Goal: Task Accomplishment & Management: Manage account settings

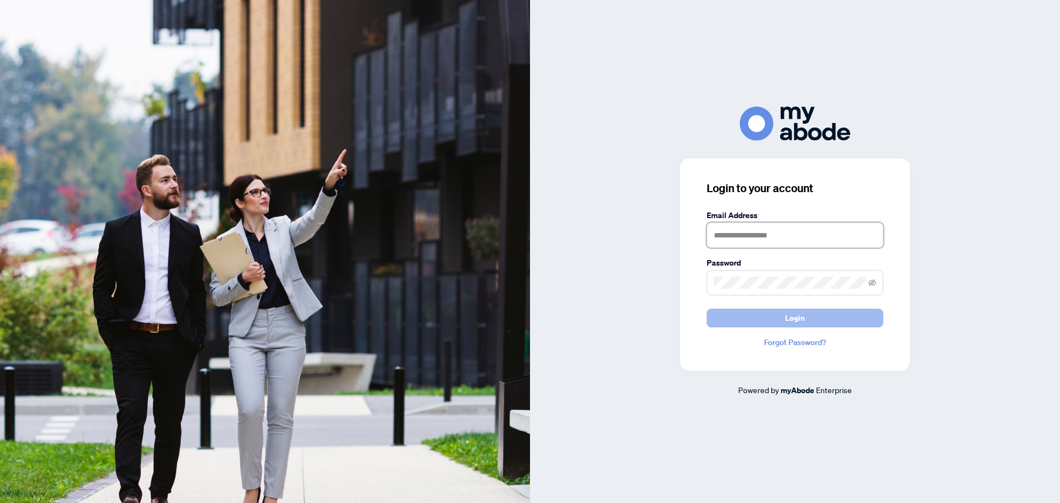
type input "**********"
click at [780, 313] on button "Login" at bounding box center [795, 318] width 177 height 19
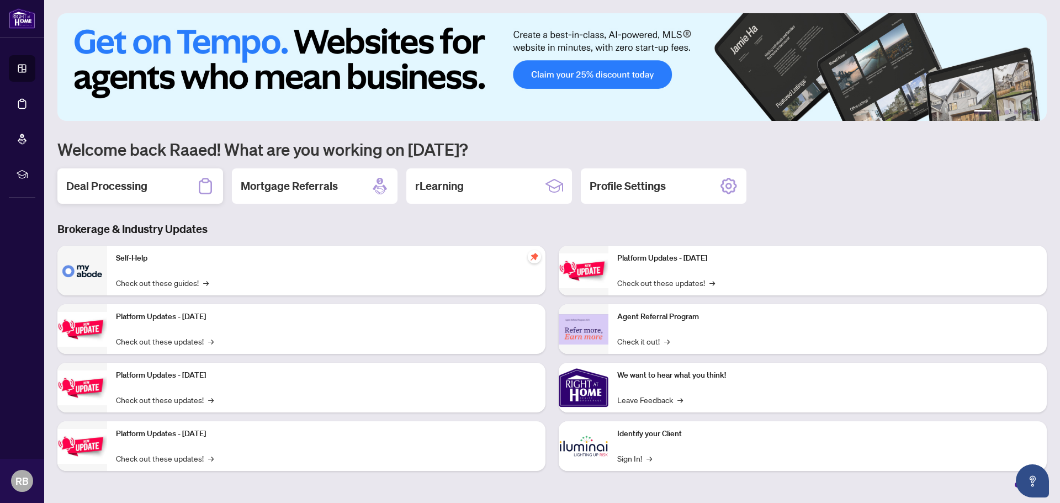
click at [118, 187] on h2 "Deal Processing" at bounding box center [106, 185] width 81 height 15
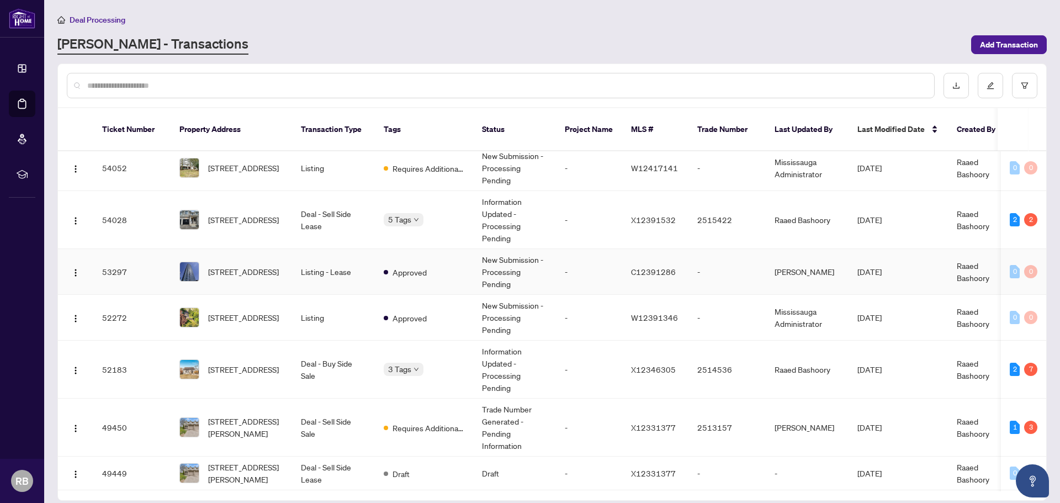
scroll to position [110, 0]
click at [241, 366] on span "[STREET_ADDRESS]" at bounding box center [243, 369] width 71 height 12
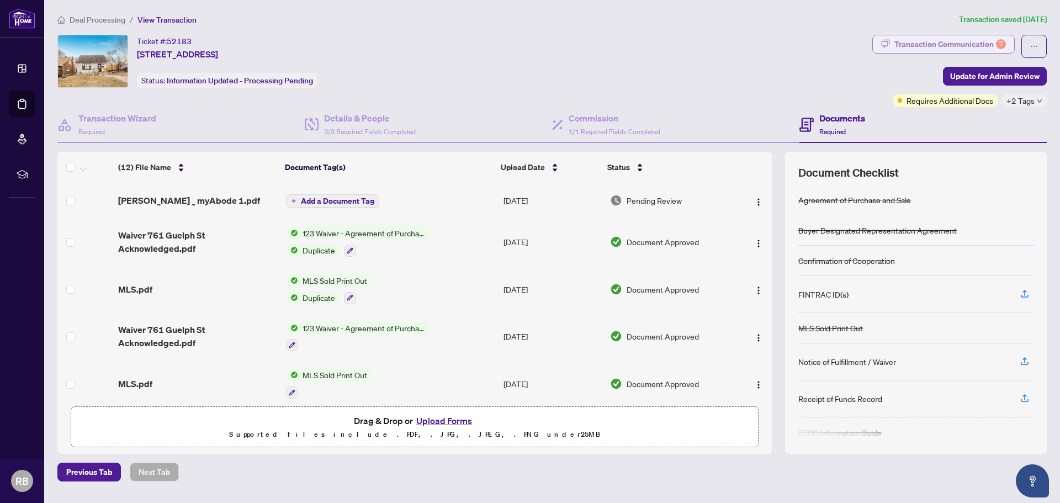
click at [952, 44] on div "Transaction Communication 7" at bounding box center [950, 44] width 112 height 18
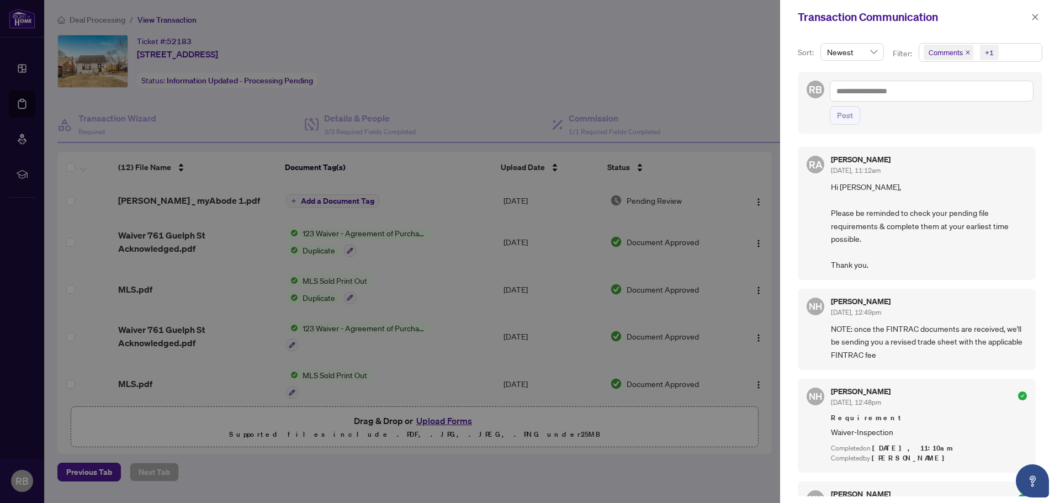
click at [171, 202] on div at bounding box center [530, 251] width 1060 height 503
click at [1035, 18] on icon "close" at bounding box center [1035, 17] width 6 height 6
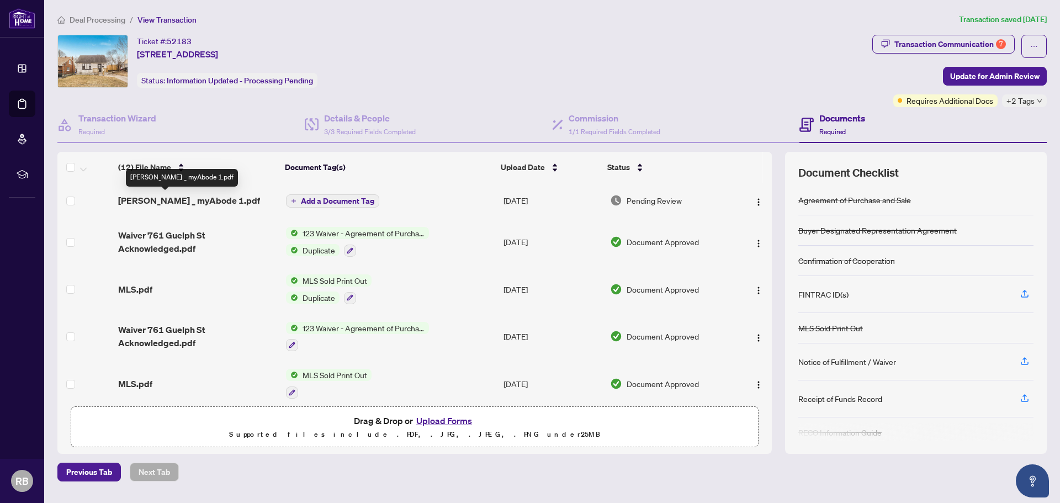
click at [163, 202] on span "[PERSON_NAME] _ myAbode 1.pdf" at bounding box center [189, 200] width 142 height 13
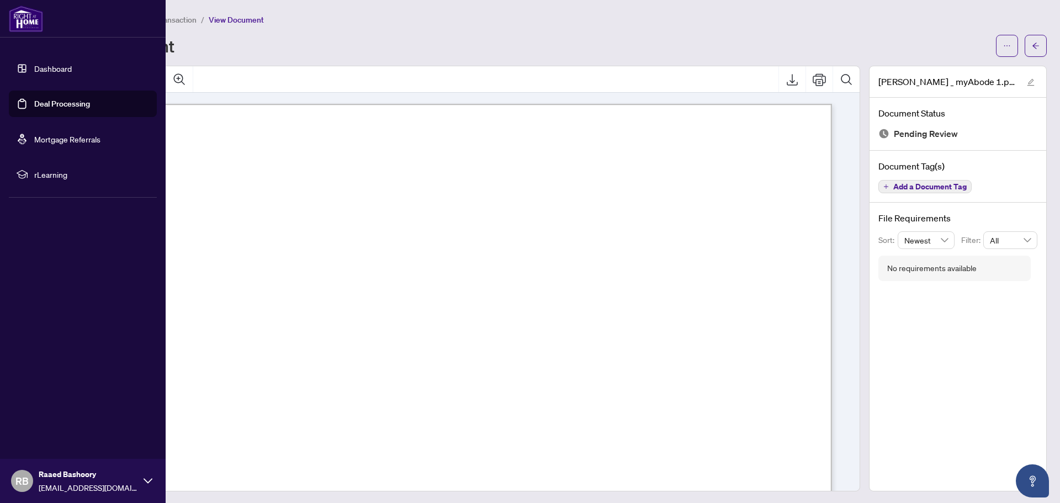
click at [57, 104] on link "Deal Processing" at bounding box center [62, 104] width 56 height 10
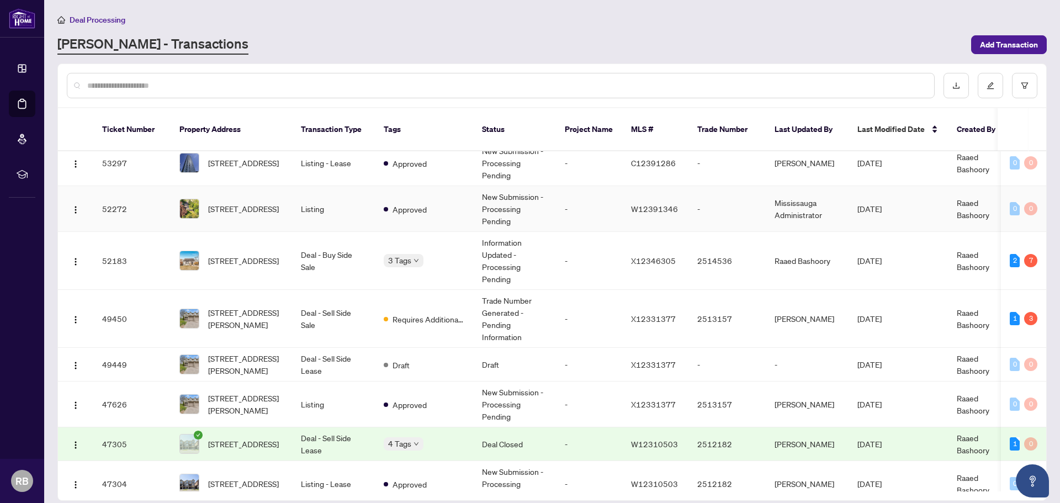
scroll to position [219, 0]
click at [261, 306] on span "[STREET_ADDRESS][PERSON_NAME]" at bounding box center [245, 318] width 75 height 24
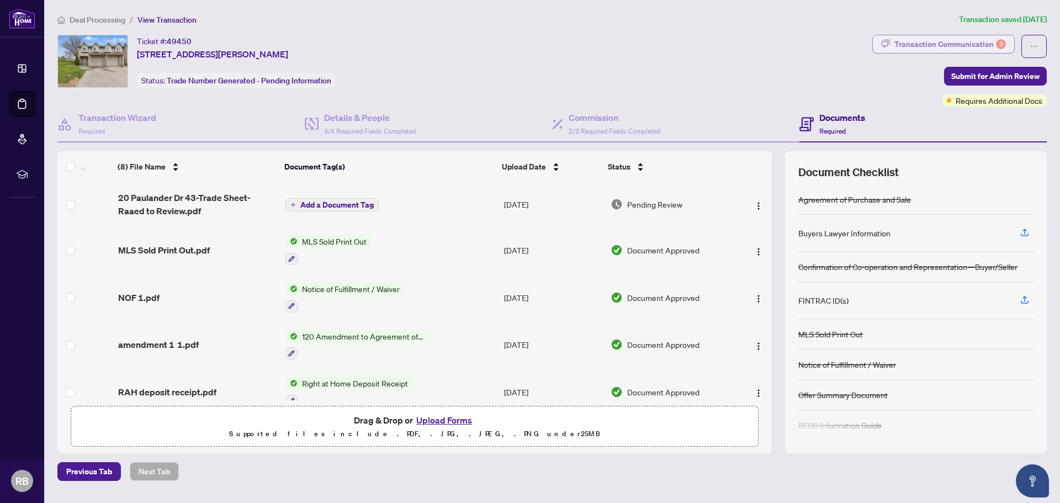
click at [938, 45] on div "Transaction Communication 3" at bounding box center [950, 44] width 112 height 18
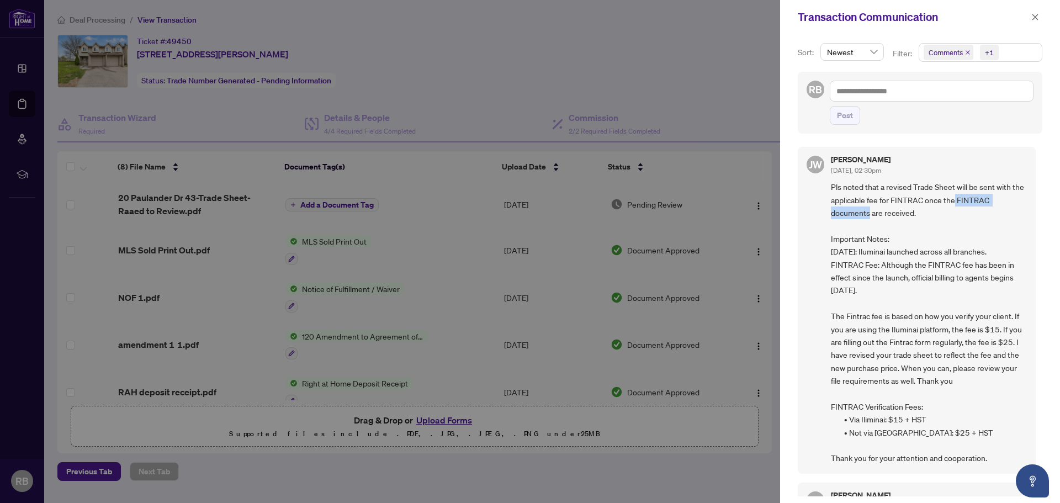
drag, startPoint x: 968, startPoint y: 201, endPoint x: 869, endPoint y: 218, distance: 100.8
click at [869, 218] on span "Pls noted that a revised Trade Sheet will be sent with the applicable fee for F…" at bounding box center [929, 323] width 196 height 284
copy span "FINTRAC documents"
click at [587, 47] on div at bounding box center [530, 251] width 1060 height 503
click at [1036, 17] on icon "close" at bounding box center [1035, 17] width 6 height 6
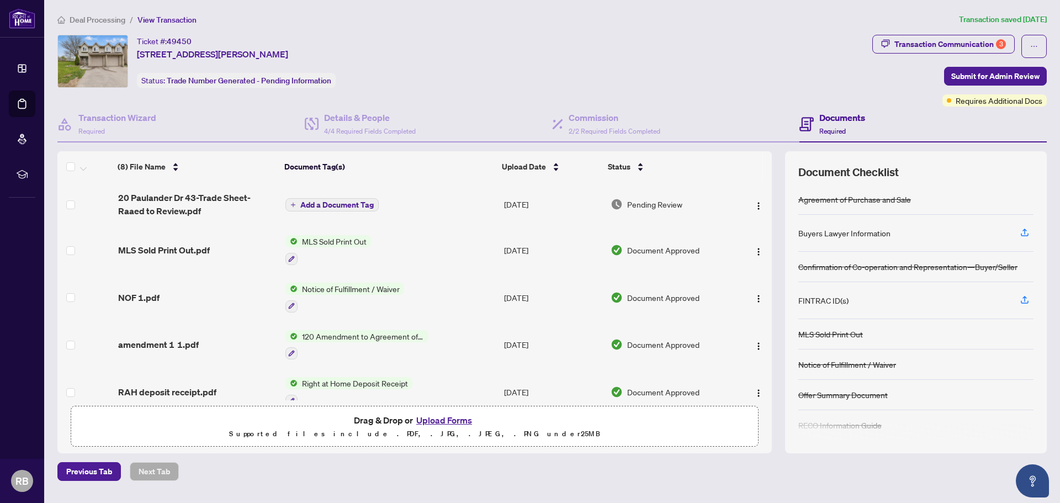
click at [444, 418] on button "Upload Forms" at bounding box center [444, 420] width 62 height 14
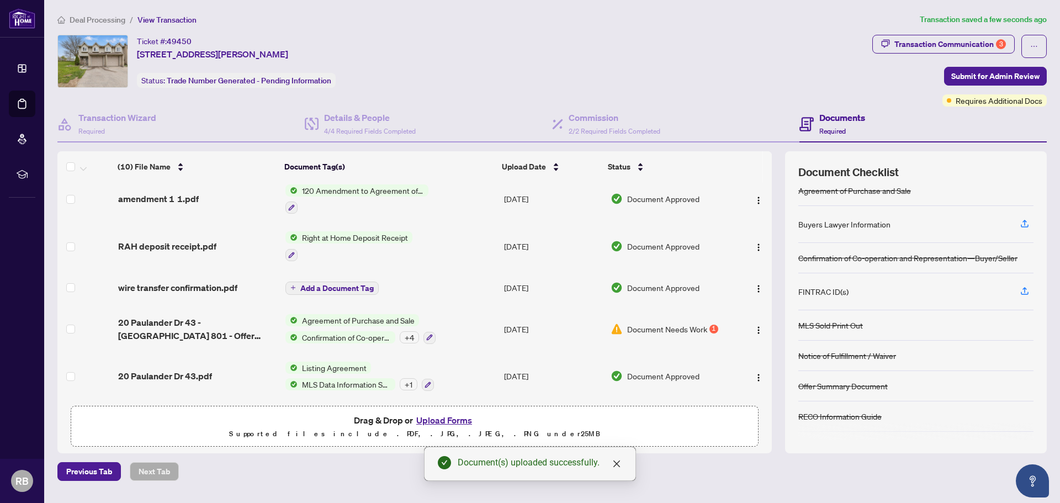
scroll to position [10, 0]
click at [992, 77] on div "Requires Additional Docs" at bounding box center [994, 79] width 83 height 18
click at [956, 74] on span "Submit for Admin Review" at bounding box center [995, 76] width 88 height 18
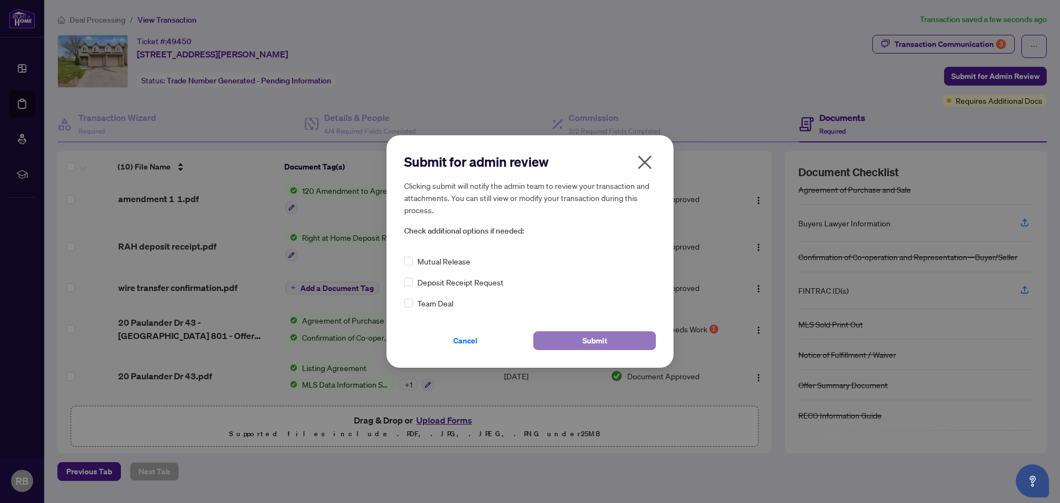
click at [578, 343] on button "Submit" at bounding box center [594, 340] width 123 height 19
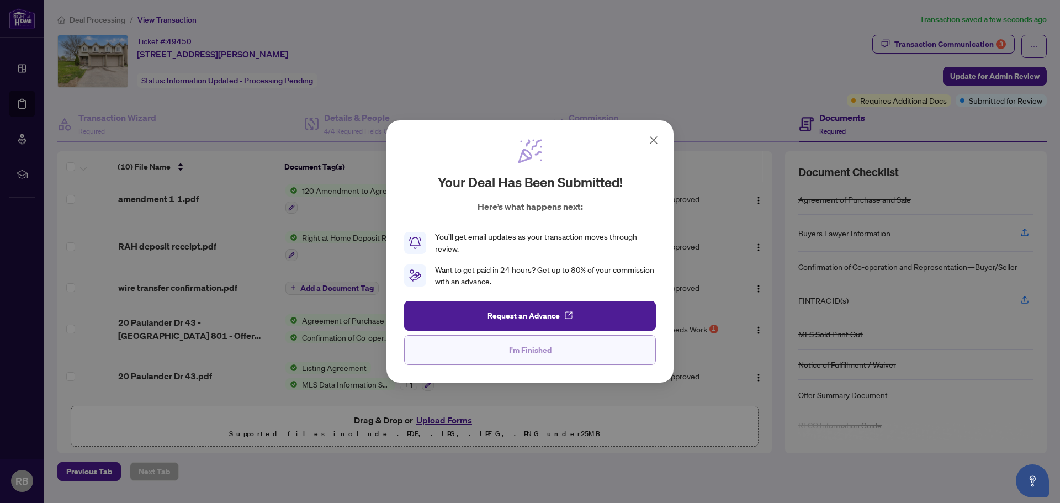
click at [525, 348] on span "I'm Finished" at bounding box center [530, 350] width 43 height 18
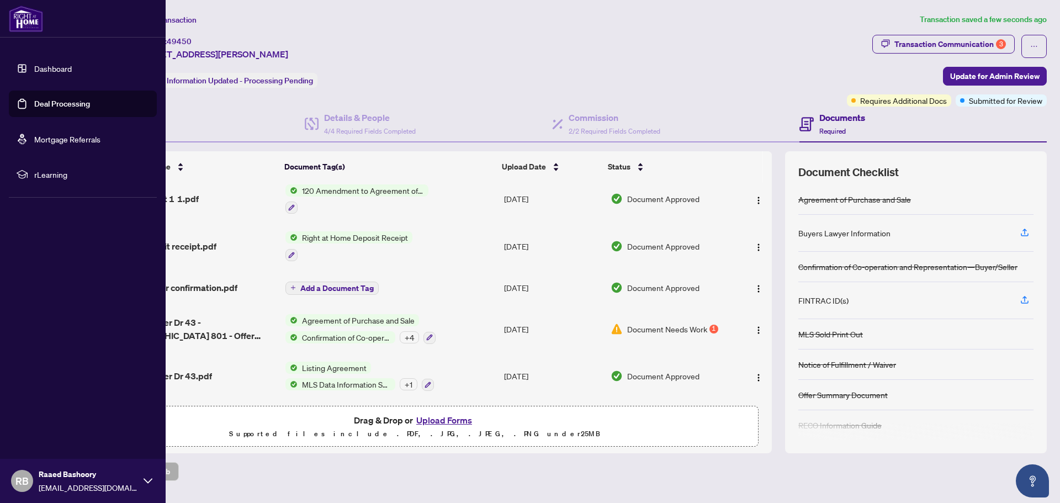
click at [62, 105] on link "Deal Processing" at bounding box center [62, 104] width 56 height 10
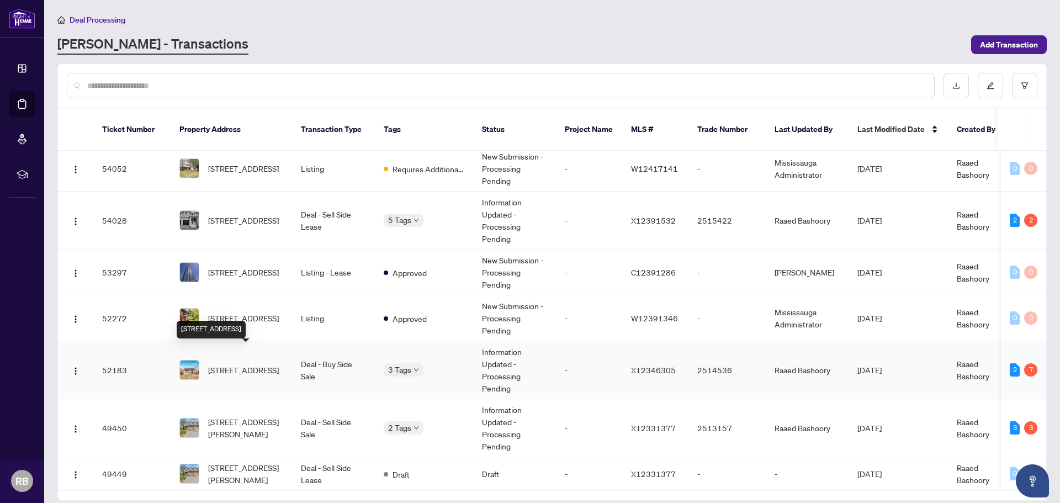
scroll to position [110, 0]
click at [240, 363] on span "[STREET_ADDRESS]" at bounding box center [243, 369] width 71 height 12
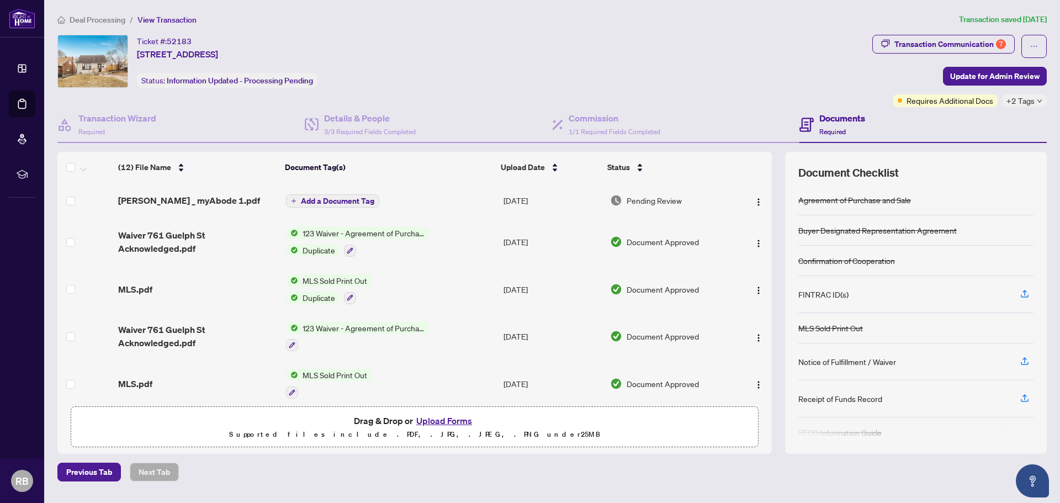
click at [442, 420] on button "Upload Forms" at bounding box center [444, 421] width 62 height 14
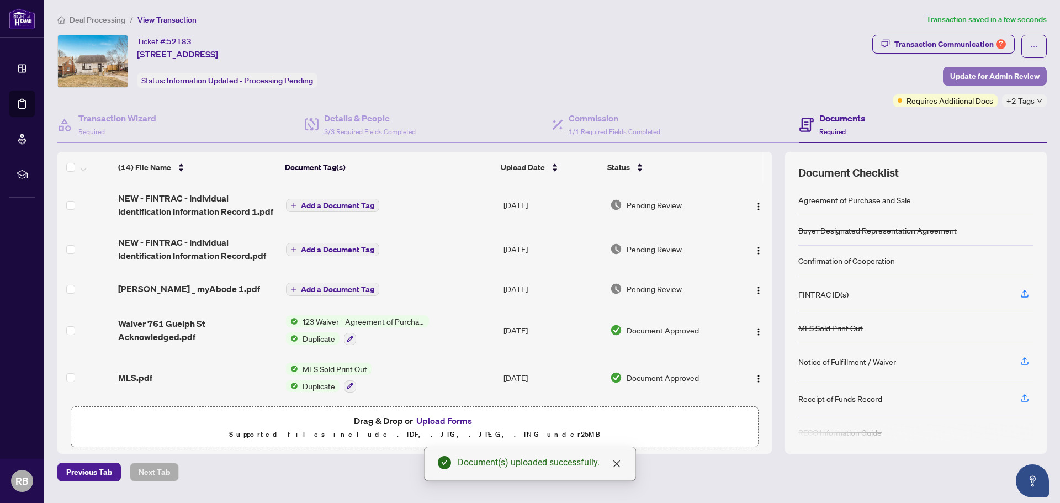
click at [991, 71] on span "Update for Admin Review" at bounding box center [994, 76] width 89 height 18
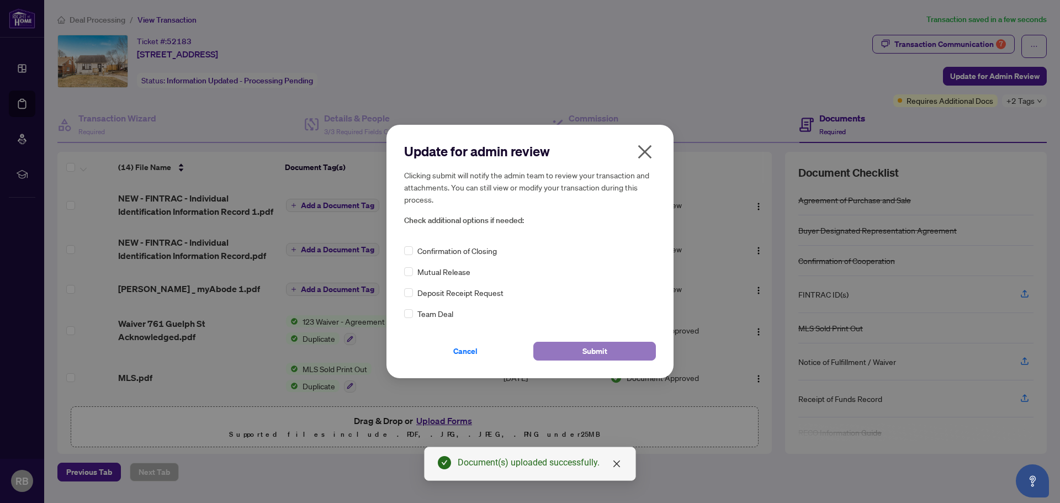
click at [579, 352] on button "Submit" at bounding box center [594, 351] width 123 height 19
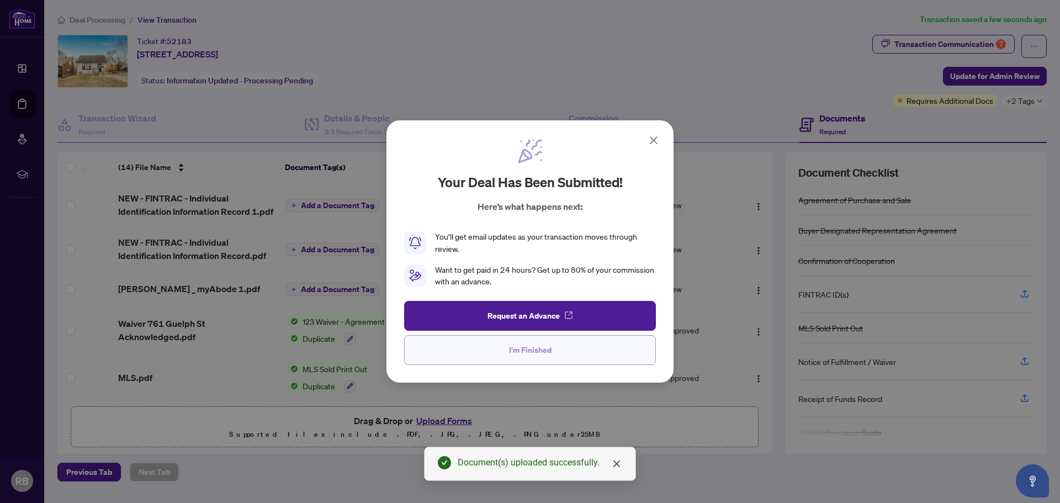
click at [534, 349] on span "I'm Finished" at bounding box center [530, 350] width 43 height 18
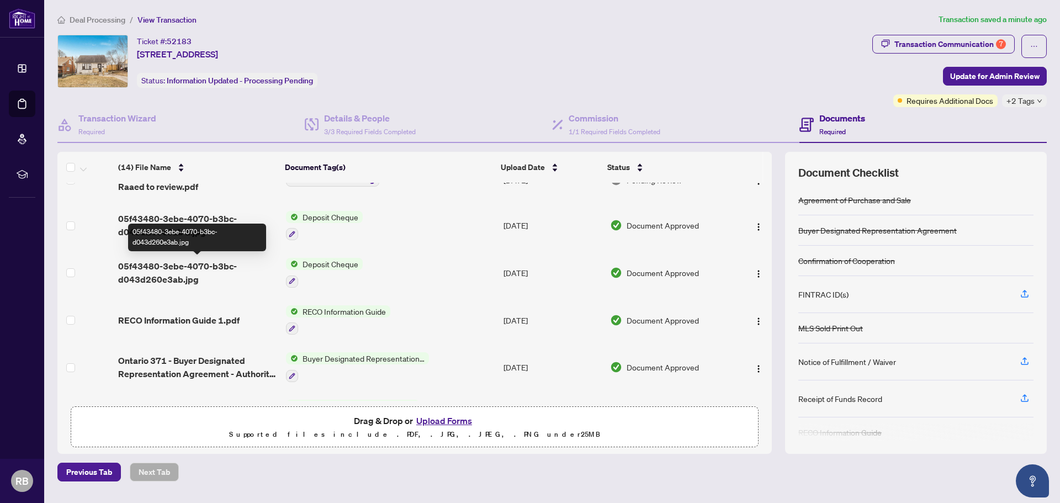
scroll to position [386, 0]
click at [182, 271] on span "05f43480-3ebe-4070-b3bc-d043d260e3ab.jpg" at bounding box center [197, 272] width 159 height 27
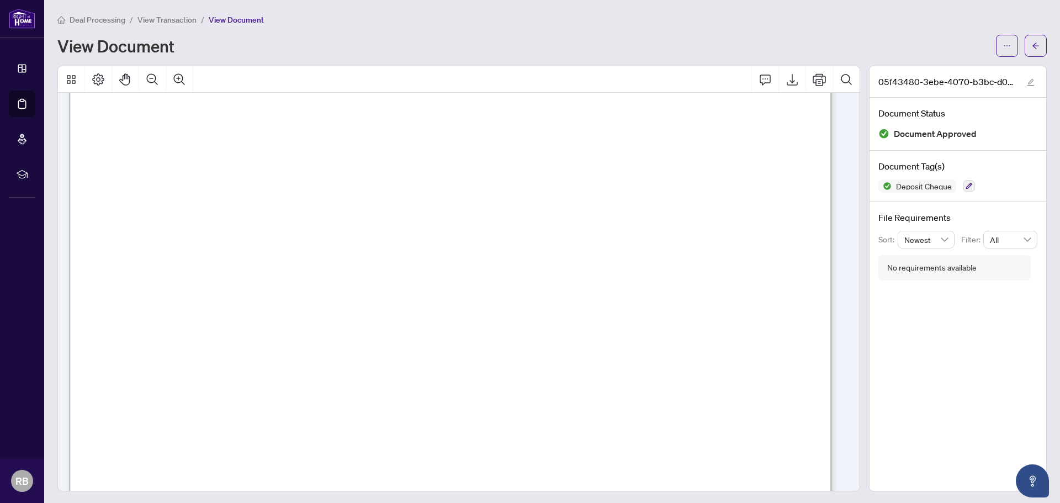
scroll to position [56, 0]
drag, startPoint x: 476, startPoint y: 190, endPoint x: 502, endPoint y: 176, distance: 29.7
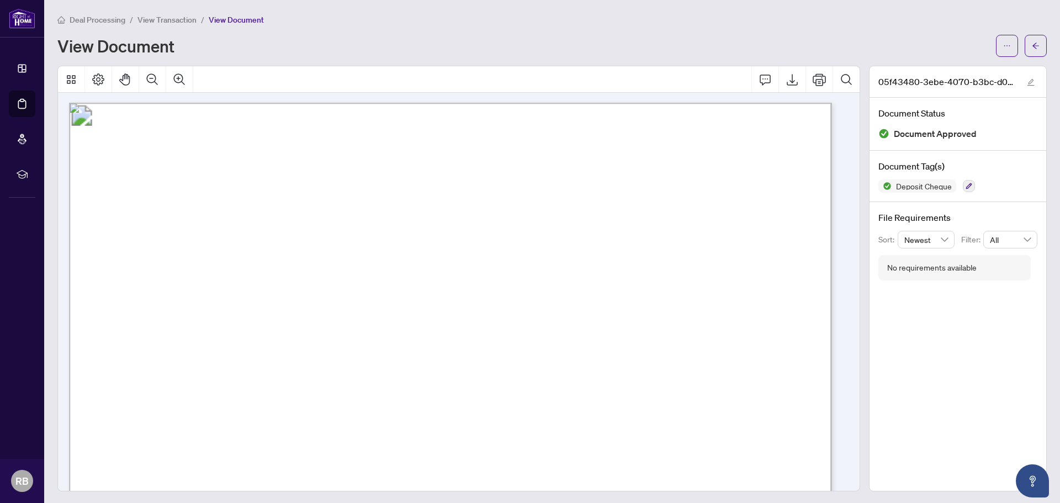
scroll to position [1, 0]
drag, startPoint x: 320, startPoint y: 158, endPoint x: 348, endPoint y: 166, distance: 29.1
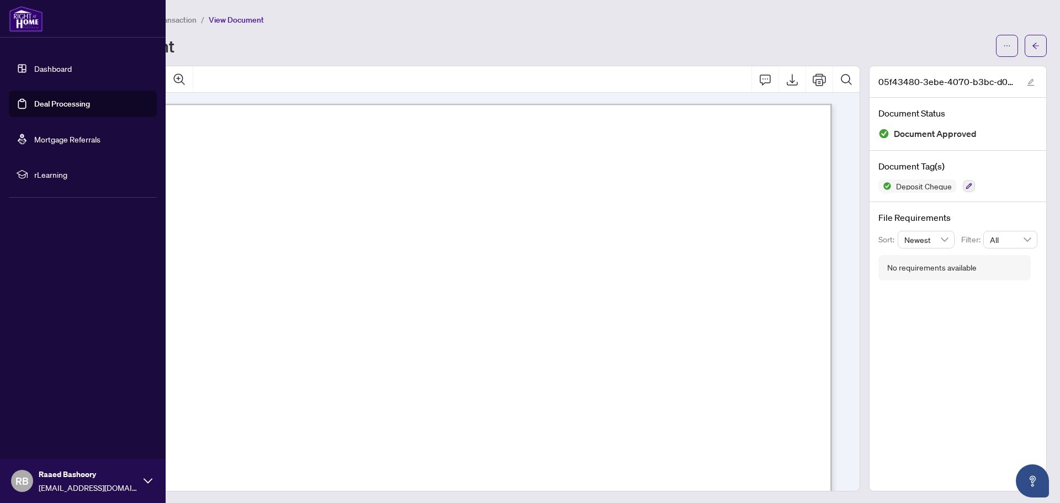
click at [65, 105] on link "Deal Processing" at bounding box center [62, 104] width 56 height 10
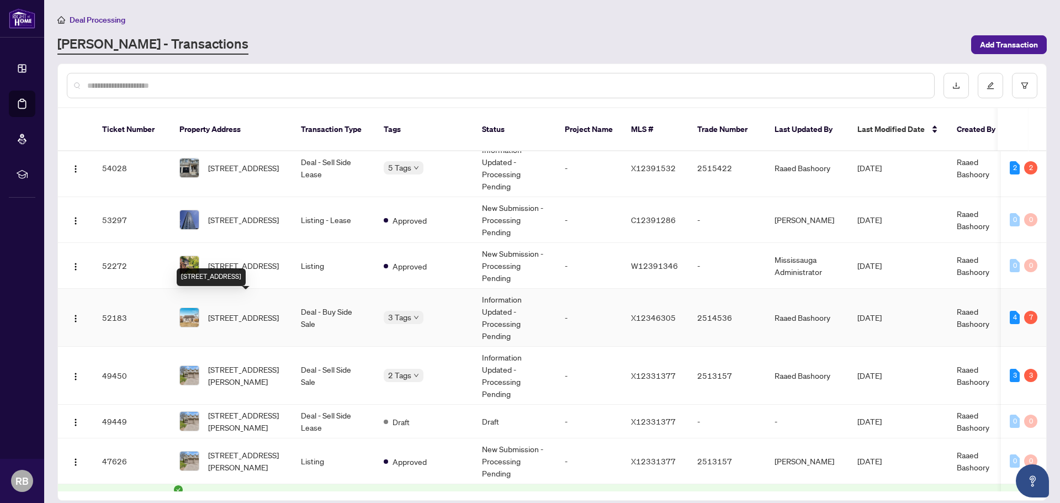
scroll to position [163, 0]
click at [241, 310] on span "[STREET_ADDRESS]" at bounding box center [243, 316] width 71 height 12
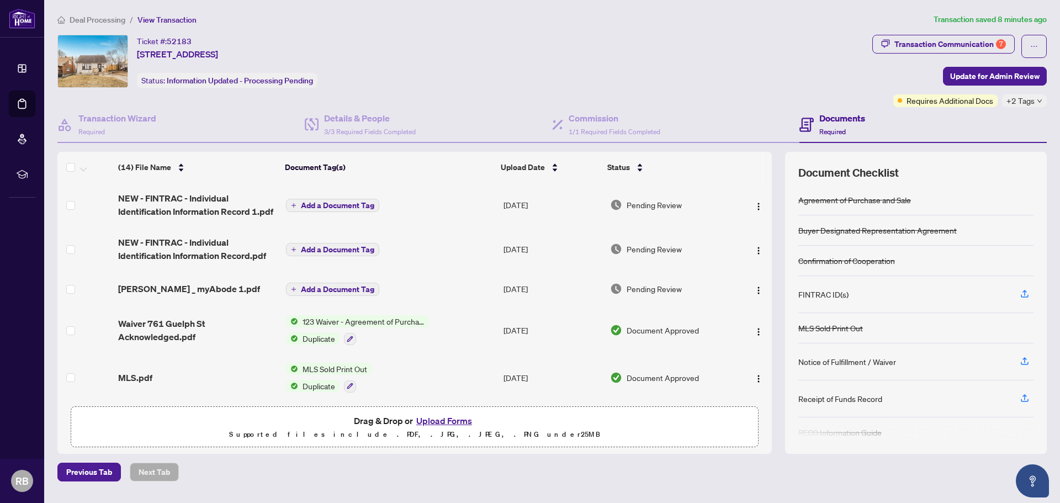
click at [442, 418] on button "Upload Forms" at bounding box center [444, 421] width 62 height 14
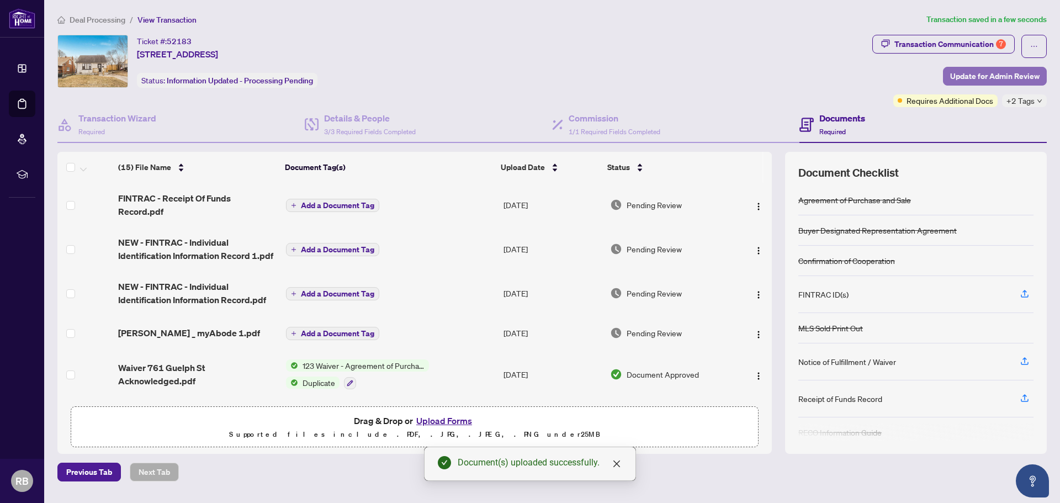
click at [999, 78] on span "Update for Admin Review" at bounding box center [994, 76] width 89 height 18
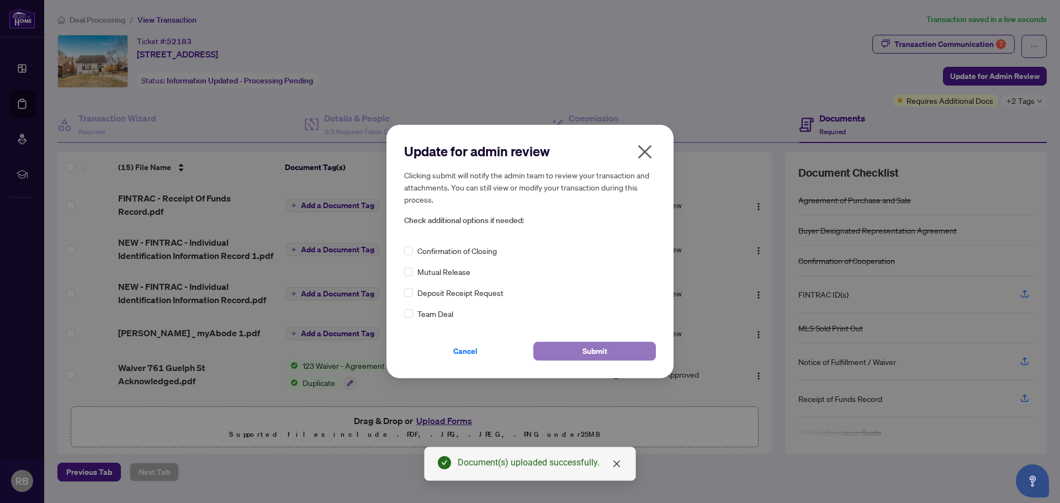
click at [596, 347] on span "Submit" at bounding box center [594, 351] width 25 height 18
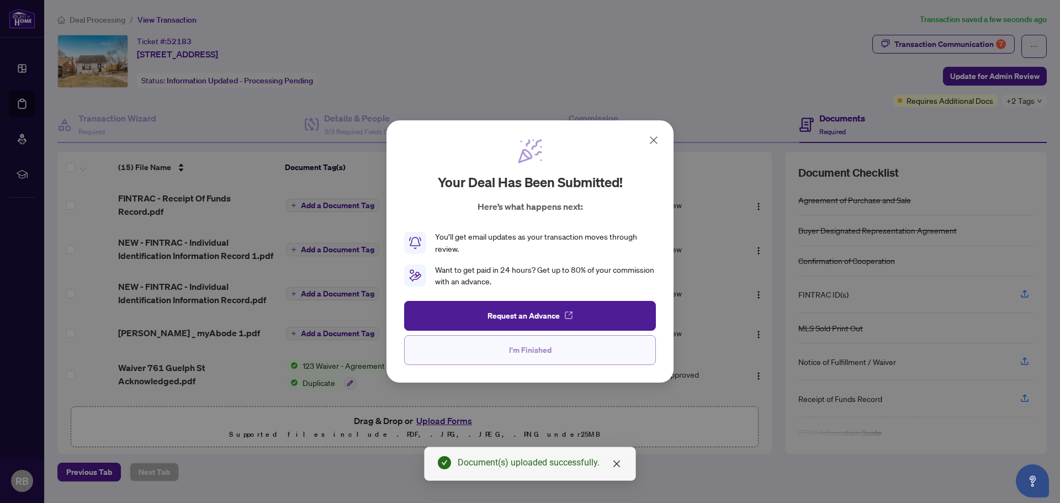
click at [546, 352] on span "I'm Finished" at bounding box center [530, 350] width 43 height 18
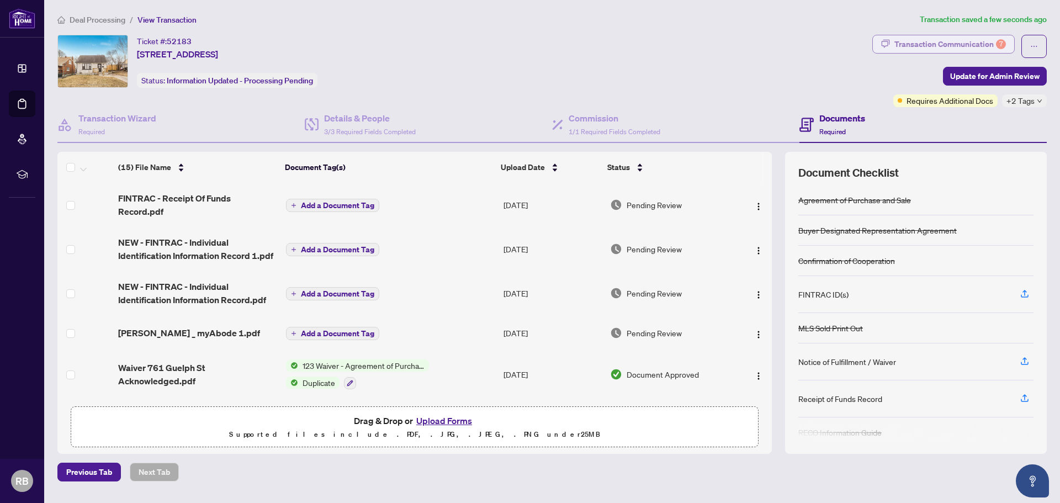
click at [919, 47] on div "Transaction Communication 7" at bounding box center [950, 44] width 112 height 18
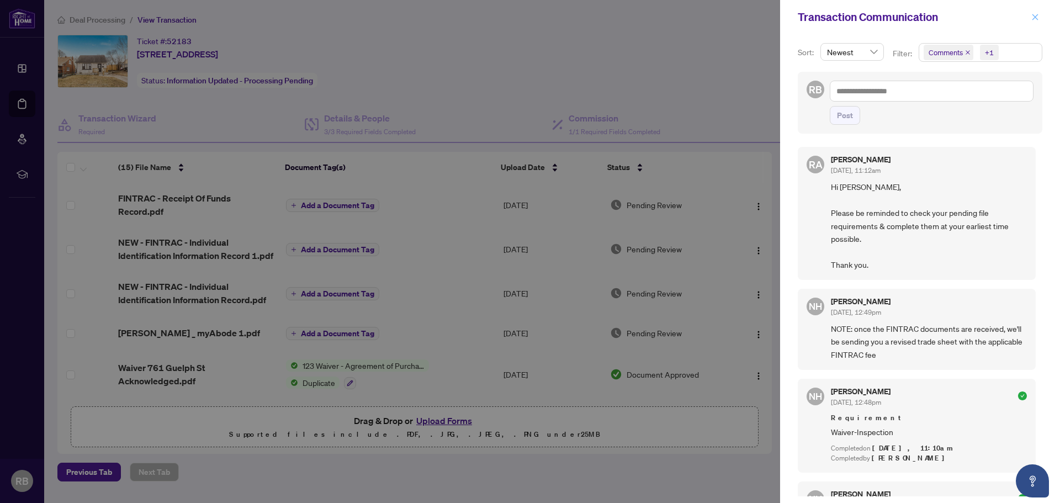
click at [1034, 17] on icon "close" at bounding box center [1035, 17] width 8 height 8
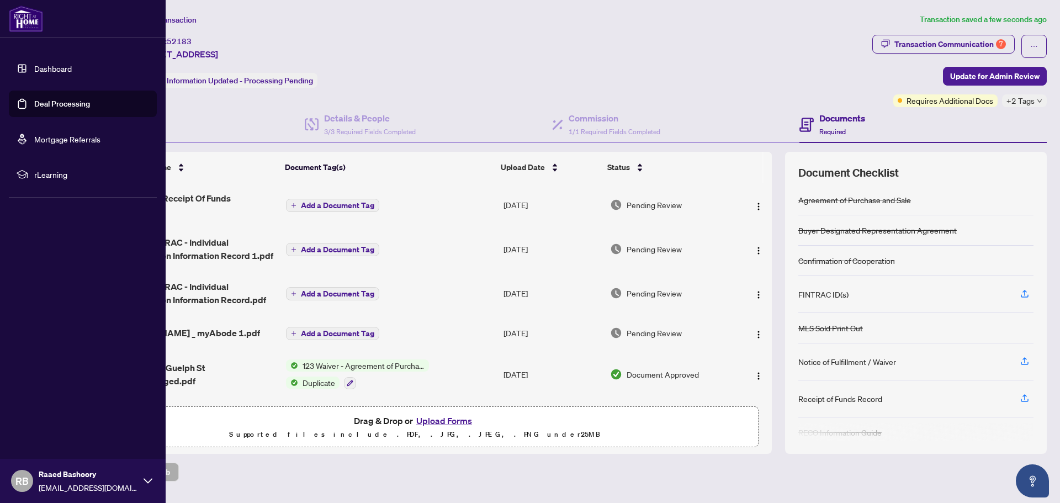
click at [59, 104] on link "Deal Processing" at bounding box center [62, 104] width 56 height 10
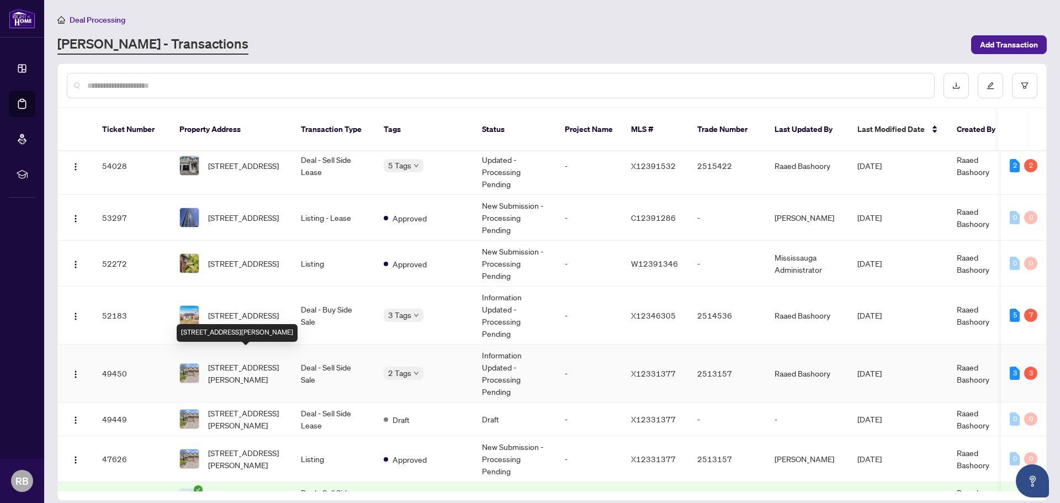
scroll to position [165, 0]
click at [245, 363] on span "[STREET_ADDRESS][PERSON_NAME]" at bounding box center [245, 372] width 75 height 24
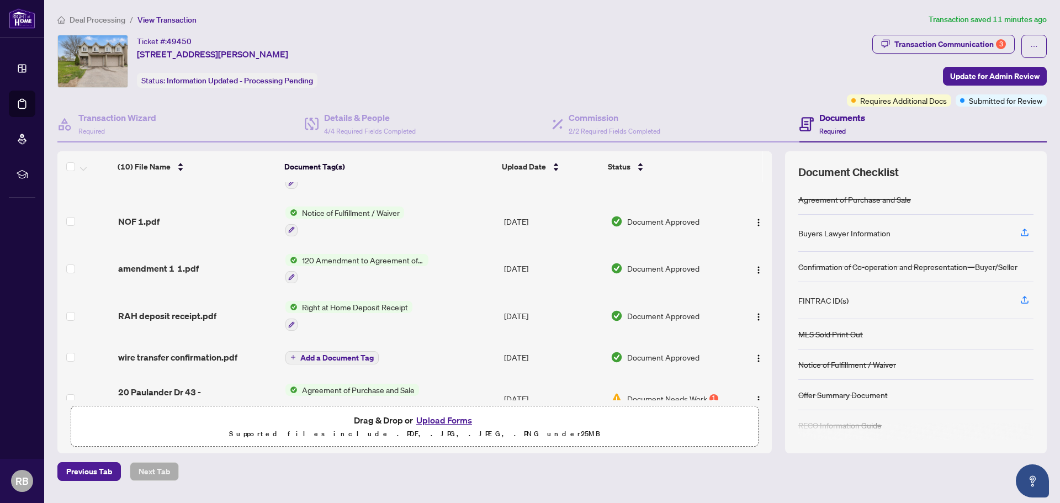
scroll to position [165, 0]
click at [325, 306] on span "Right at Home Deposit Receipt" at bounding box center [355, 306] width 115 height 12
click at [183, 314] on span "RAH deposit receipt.pdf" at bounding box center [167, 315] width 98 height 13
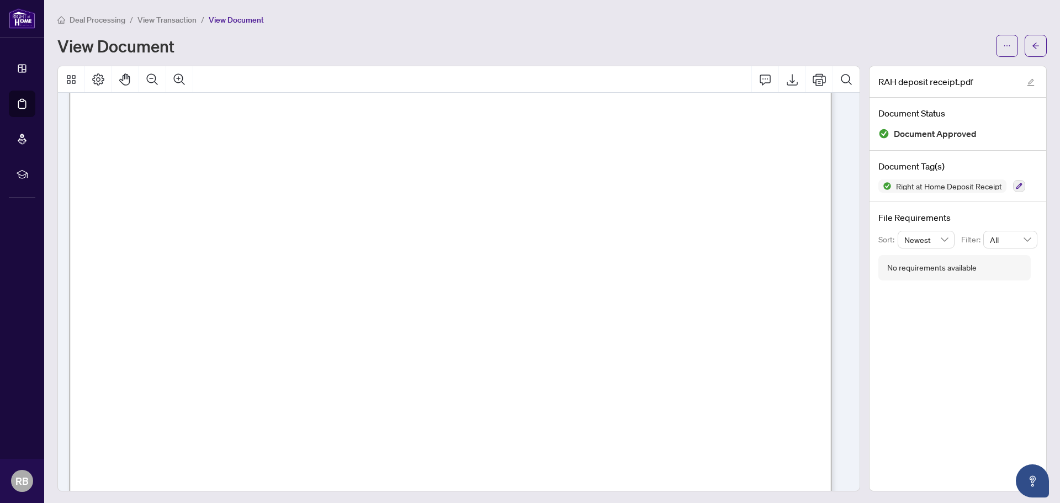
scroll to position [441, 0]
drag, startPoint x: 253, startPoint y: 184, endPoint x: 299, endPoint y: 185, distance: 45.3
click at [296, 185] on span "2513157" at bounding box center [274, 185] width 43 height 8
drag, startPoint x: 253, startPoint y: 373, endPoint x: 346, endPoint y: 373, distance: 92.8
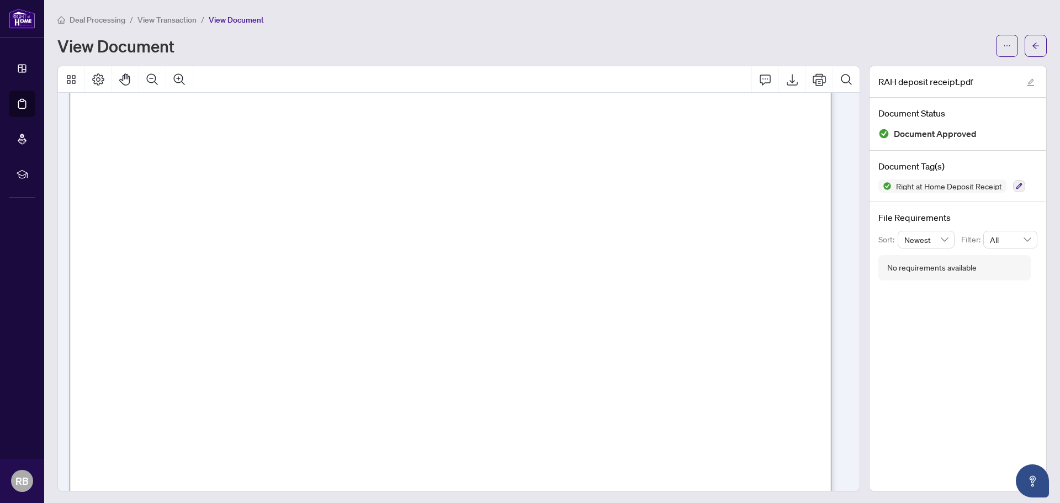
click at [346, 373] on span "[PERSON_NAME]" at bounding box center [299, 373] width 92 height 12
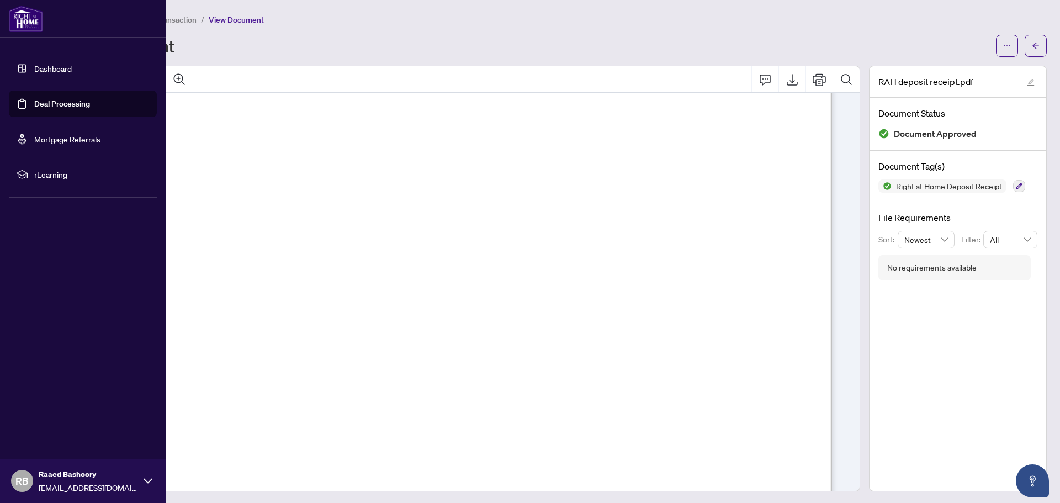
click at [59, 102] on link "Deal Processing" at bounding box center [62, 104] width 56 height 10
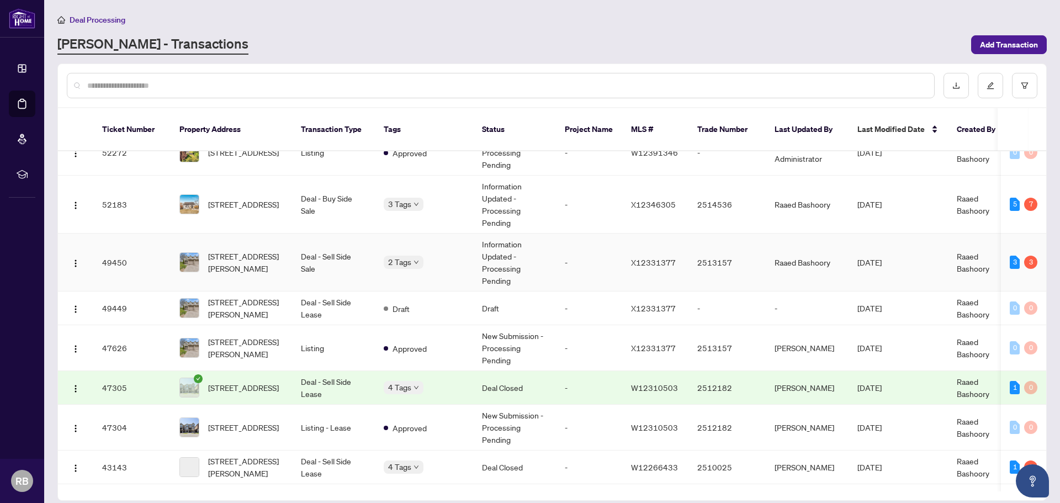
scroll to position [276, 0]
click at [241, 250] on span "[STREET_ADDRESS][PERSON_NAME]" at bounding box center [245, 262] width 75 height 24
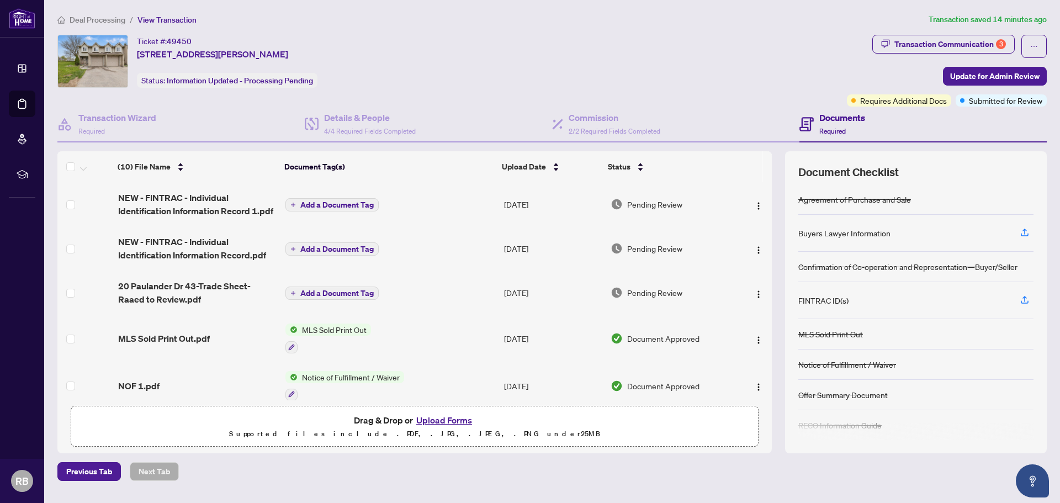
click at [457, 421] on button "Upload Forms" at bounding box center [444, 420] width 62 height 14
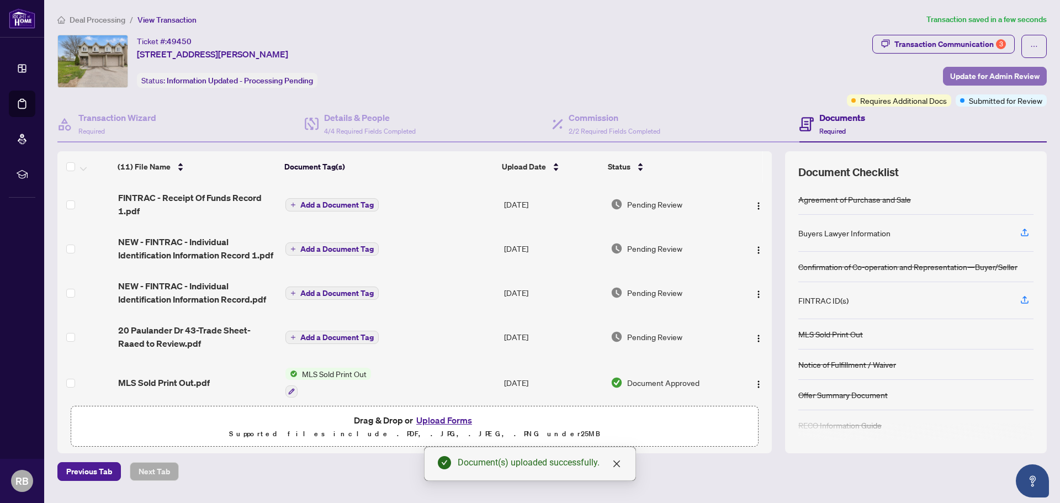
click at [993, 76] on span "Update for Admin Review" at bounding box center [994, 76] width 89 height 18
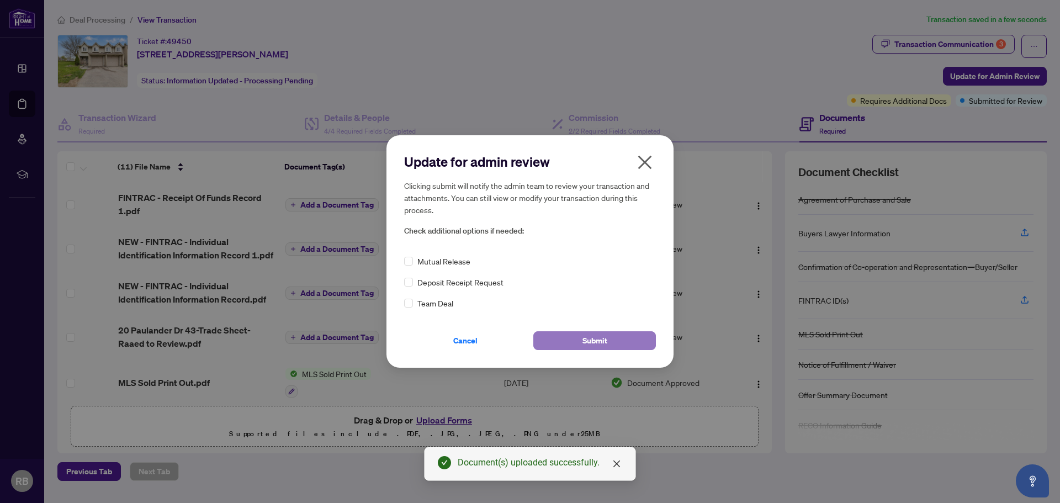
click at [602, 341] on span "Submit" at bounding box center [594, 341] width 25 height 18
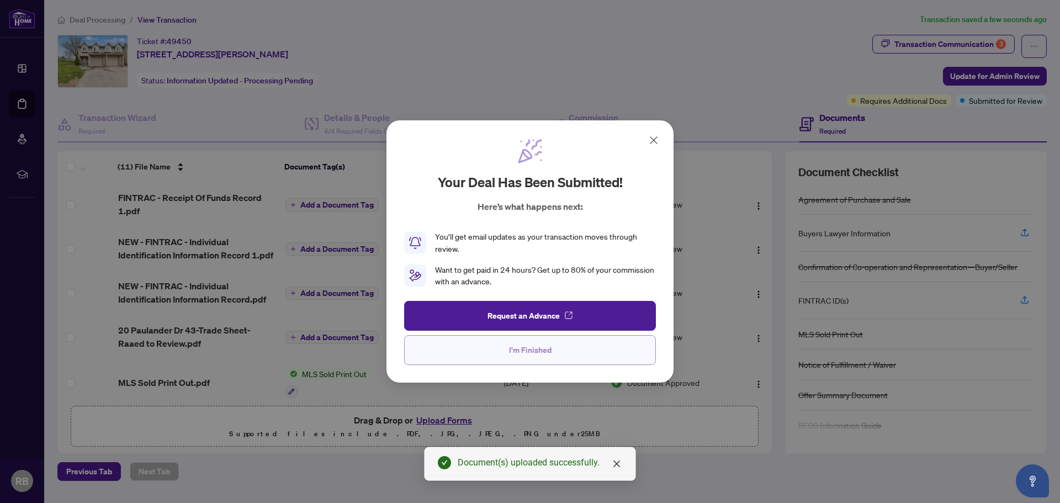
click at [539, 352] on span "I'm Finished" at bounding box center [530, 350] width 43 height 18
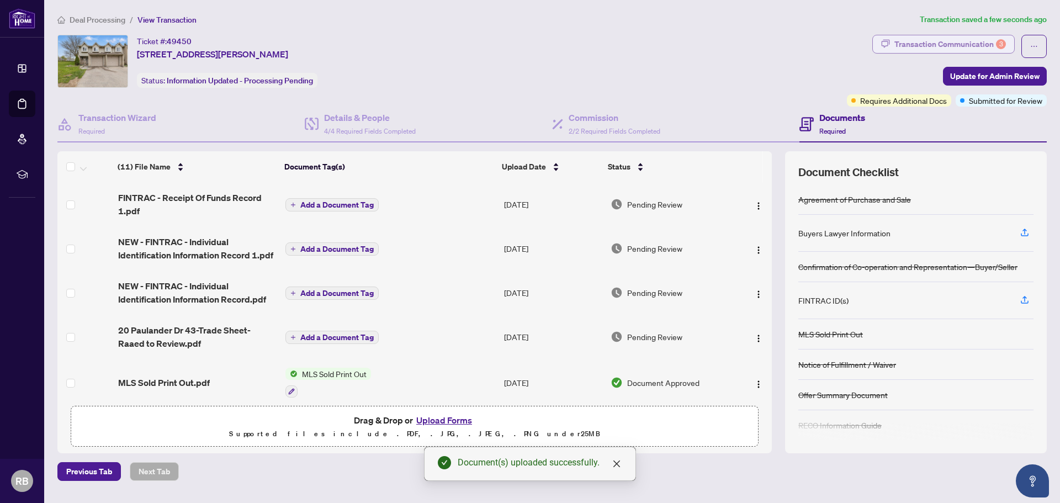
click at [946, 44] on div "Transaction Communication 3" at bounding box center [950, 44] width 112 height 18
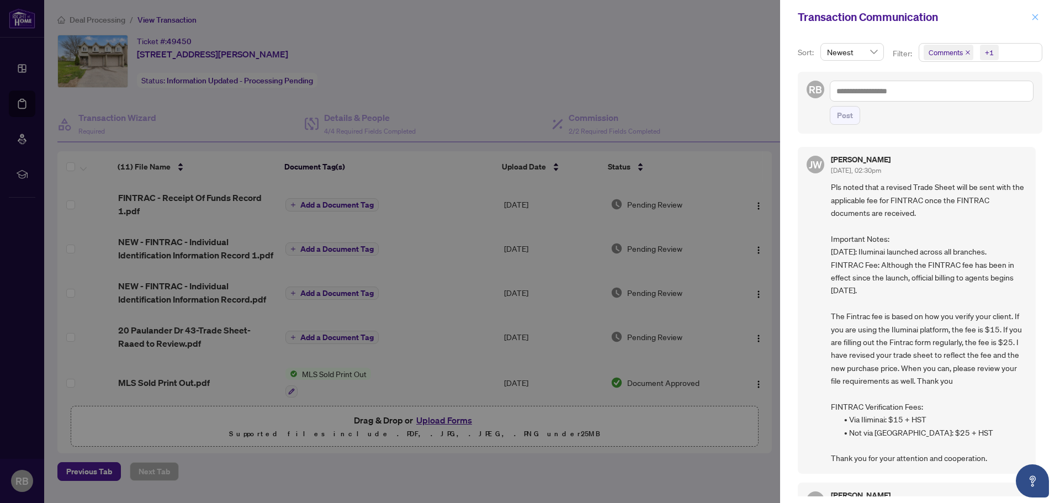
click at [1036, 19] on icon "close" at bounding box center [1035, 17] width 8 height 8
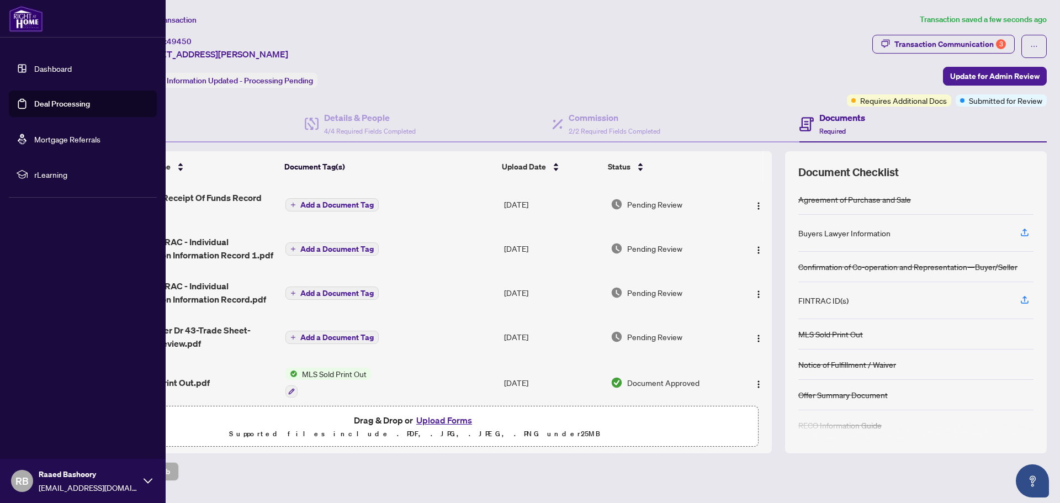
click at [56, 103] on link "Deal Processing" at bounding box center [62, 104] width 56 height 10
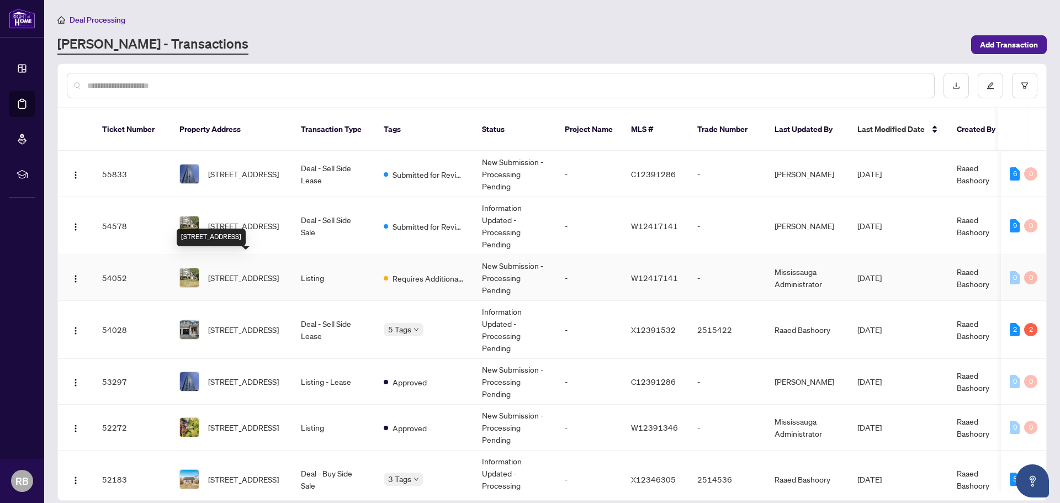
click at [251, 272] on span "[STREET_ADDRESS]" at bounding box center [243, 278] width 71 height 12
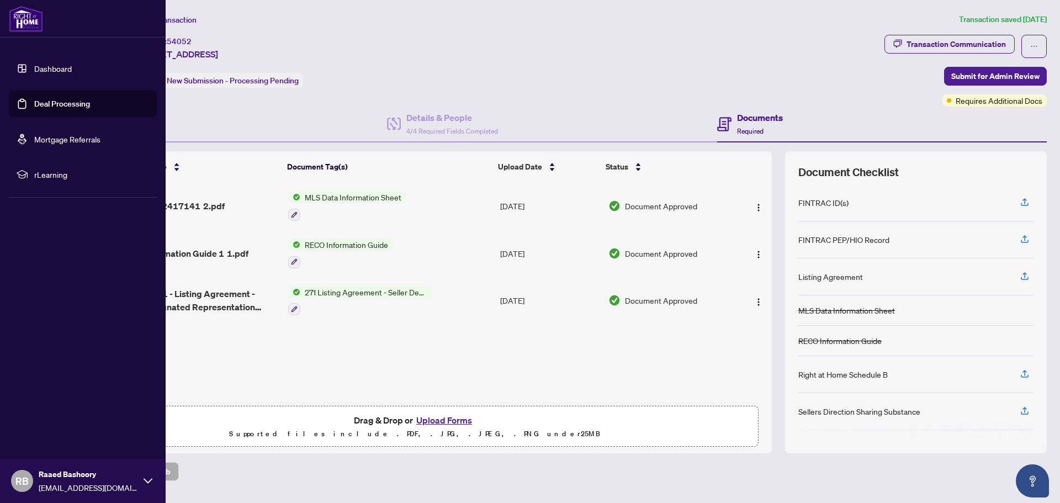
click at [72, 105] on link "Deal Processing" at bounding box center [62, 104] width 56 height 10
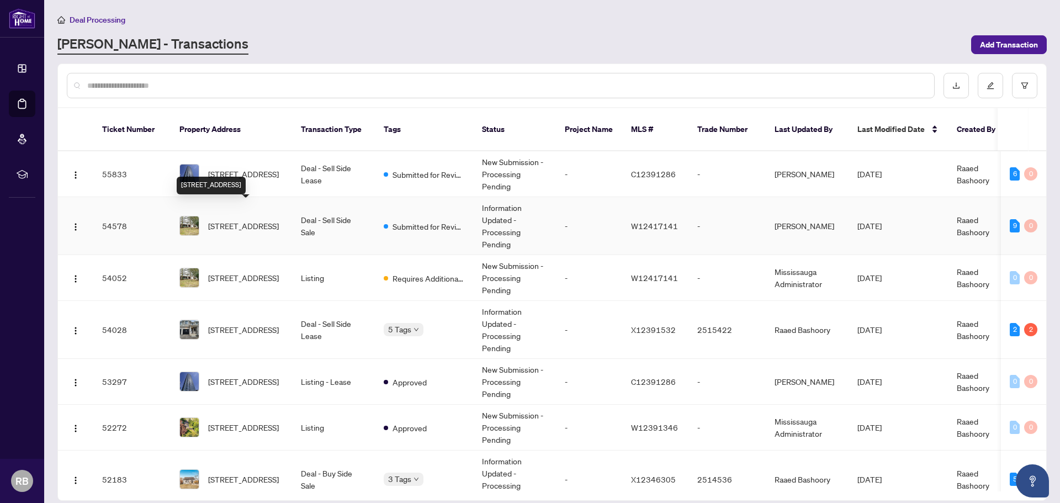
click at [272, 220] on span "[STREET_ADDRESS]" at bounding box center [243, 226] width 71 height 12
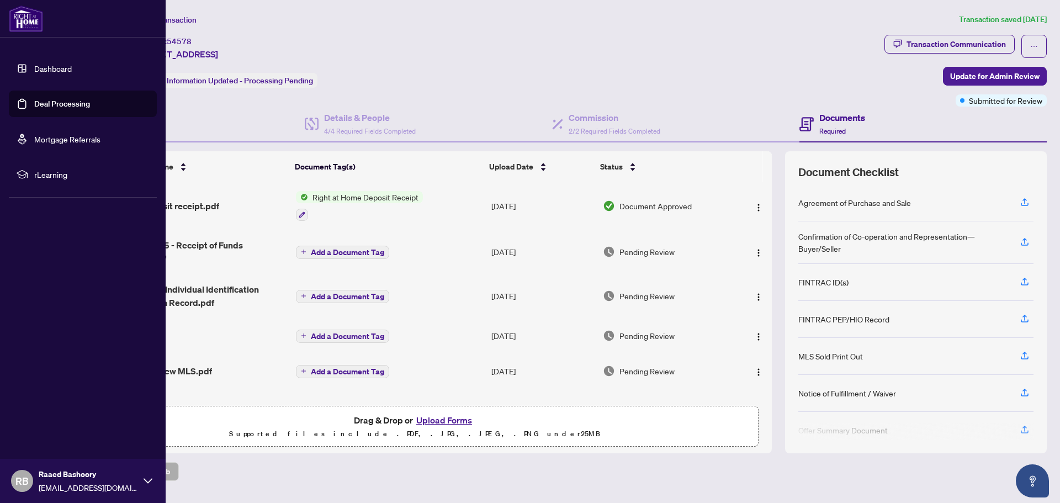
click at [54, 67] on link "Dashboard" at bounding box center [53, 68] width 38 height 10
